Goal: Share content: Share content

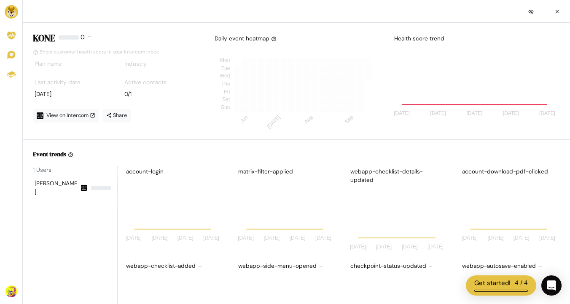
click at [11, 13] on img at bounding box center [11, 11] width 13 height 13
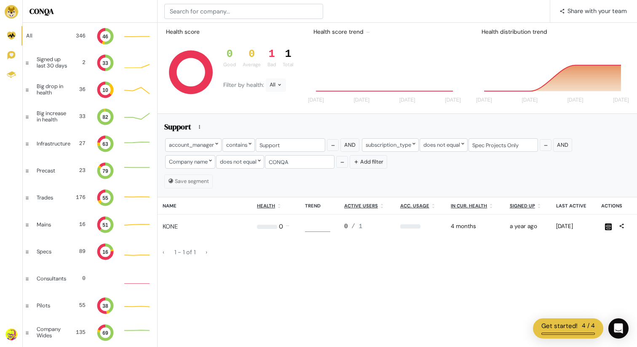
scroll to position [23, 25]
click at [75, 45] on div "All 346 46 Good: 179 Good: 179 Good: 179 44" at bounding box center [90, 36] width 134 height 27
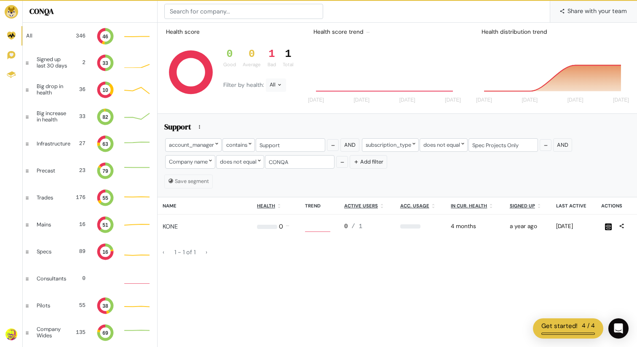
click at [569, 11] on span "Share with your team" at bounding box center [597, 11] width 59 height 23
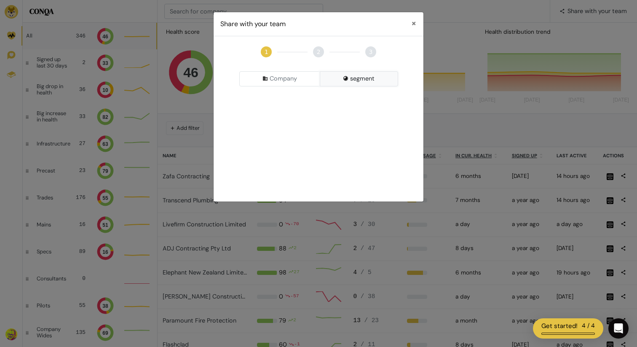
click at [354, 79] on button "segment" at bounding box center [359, 78] width 78 height 15
click at [328, 100] on div "Pick a Segment" at bounding box center [318, 100] width 159 height 15
click at [314, 122] on input at bounding box center [318, 117] width 155 height 15
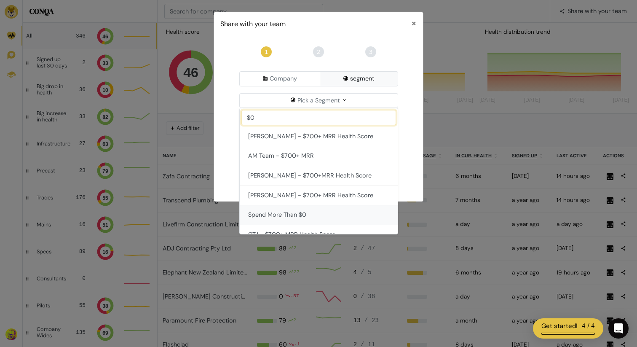
type input "$0"
click at [297, 209] on button "Spend More Than $0" at bounding box center [319, 215] width 158 height 20
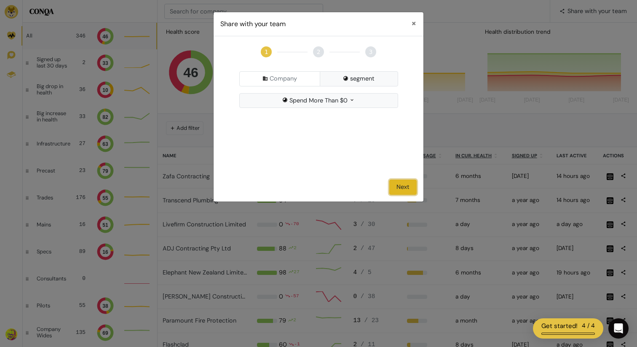
click at [395, 186] on button "Next" at bounding box center [402, 187] width 27 height 15
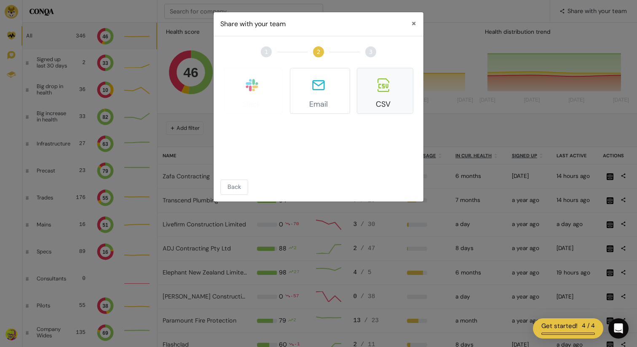
click at [380, 84] on icon at bounding box center [384, 84] width 12 height 13
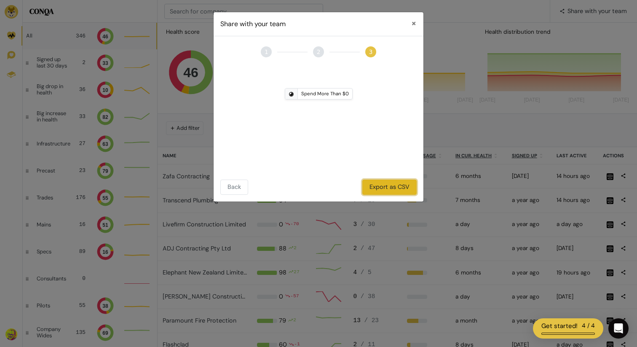
click at [374, 182] on button "Export as CSV" at bounding box center [389, 187] width 54 height 15
